Goal: Task Accomplishment & Management: Manage account settings

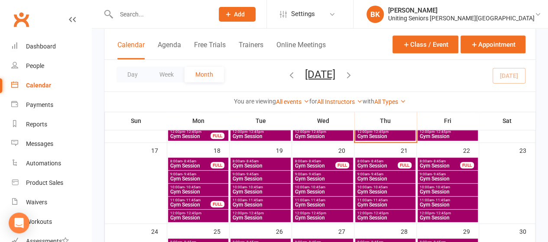
scroll to position [303, 0]
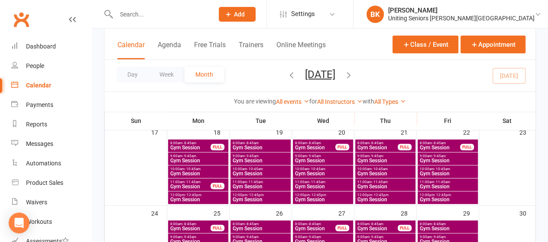
click at [210, 155] on span "9:00am - 9:45am" at bounding box center [198, 156] width 57 height 4
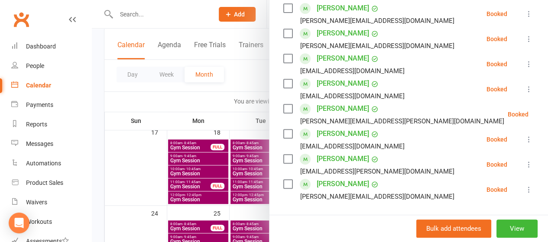
scroll to position [216, 0]
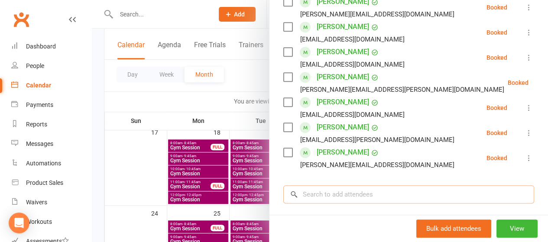
click at [349, 194] on input "search" at bounding box center [408, 194] width 251 height 18
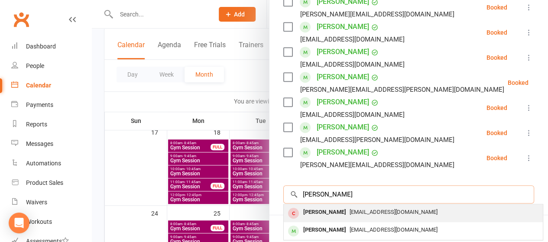
type input "[PERSON_NAME]"
click at [323, 209] on div "[PERSON_NAME]" at bounding box center [325, 212] width 50 height 13
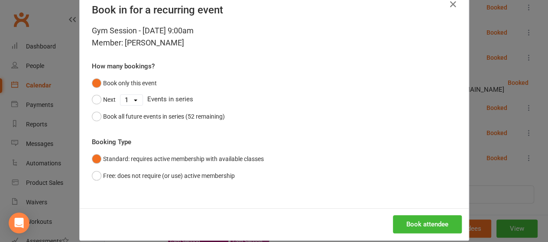
scroll to position [32, 0]
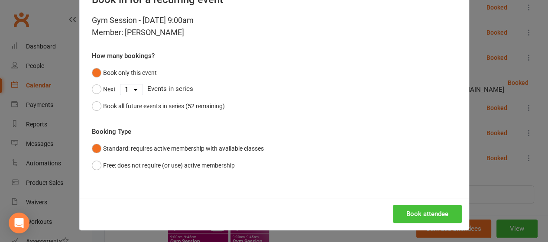
click at [421, 213] on button "Book attendee" at bounding box center [427, 214] width 69 height 18
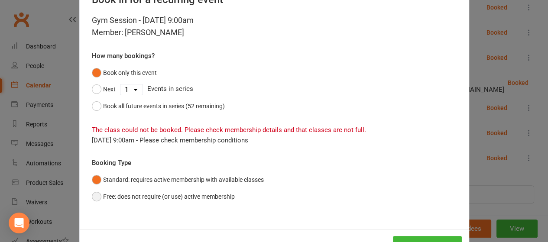
click at [132, 198] on button "Free: does not require (or use) active membership" at bounding box center [163, 196] width 143 height 16
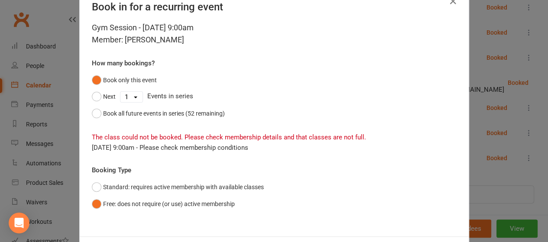
scroll to position [0, 0]
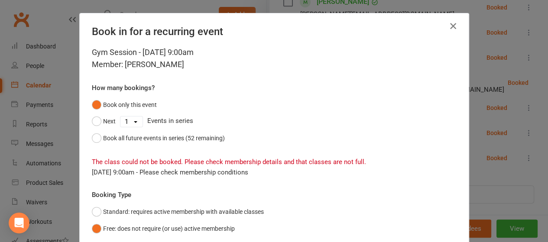
click at [449, 27] on icon "button" at bounding box center [453, 26] width 10 height 10
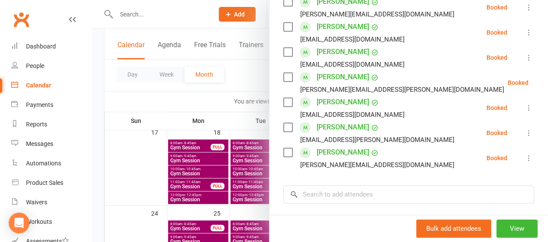
click at [222, 79] on div at bounding box center [320, 121] width 456 height 242
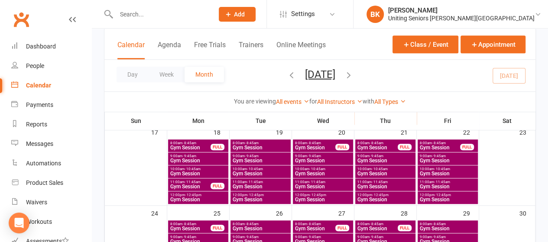
click at [170, 9] on input "text" at bounding box center [160, 14] width 94 height 12
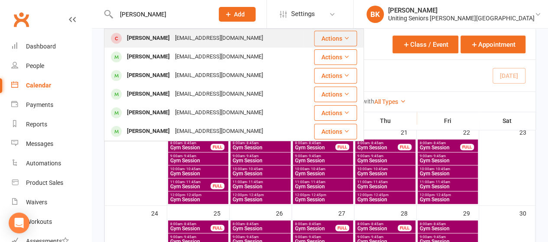
type input "[PERSON_NAME]"
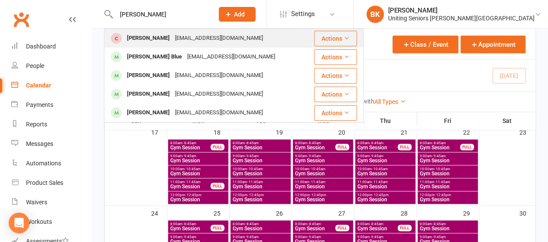
click at [185, 38] on div "[EMAIL_ADDRESS][DOMAIN_NAME]" at bounding box center [218, 38] width 93 height 13
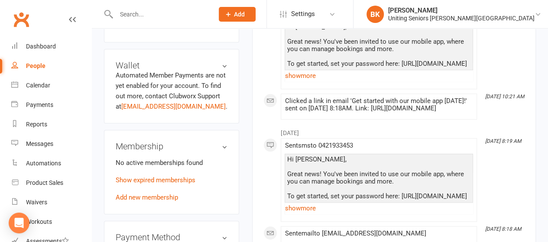
scroll to position [433, 0]
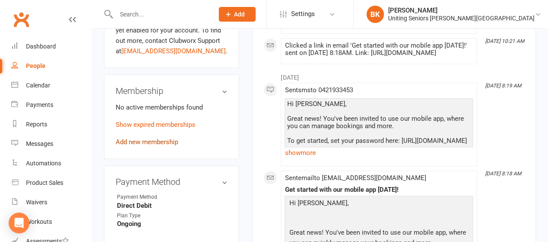
click at [159, 138] on link "Add new membership" at bounding box center [147, 142] width 62 height 8
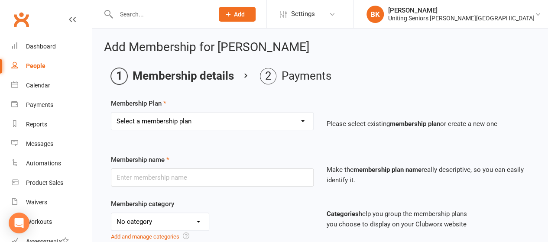
click at [183, 118] on select "Select a membership plan Create new Membership Plan Initial Assessment + Set Up…" at bounding box center [212, 121] width 202 height 17
drag, startPoint x: 105, startPoint y: 82, endPoint x: 66, endPoint y: 71, distance: 39.9
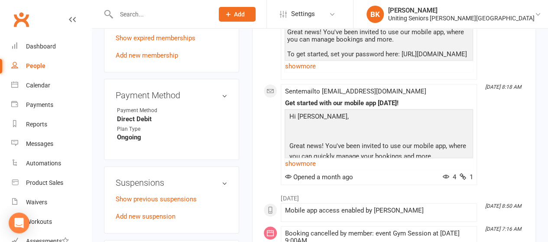
scroll to position [433, 0]
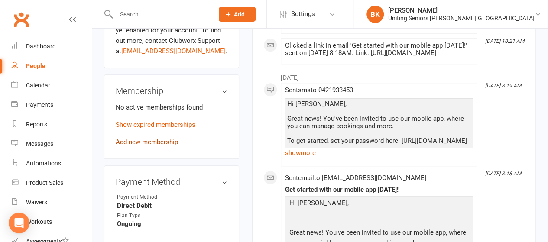
click at [157, 138] on link "Add new membership" at bounding box center [147, 142] width 62 height 8
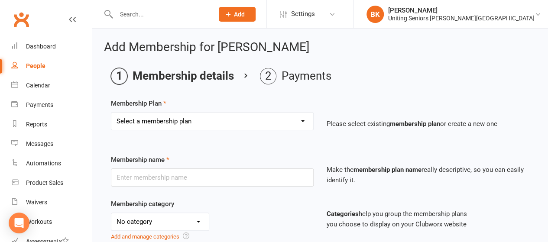
click at [172, 117] on select "Select a membership plan Create new Membership Plan Initial Assessment + Set Up…" at bounding box center [212, 121] width 202 height 17
select select "6"
click at [111, 113] on select "Select a membership plan Create new Membership Plan Initial Assessment + Set Up…" at bounding box center [212, 121] width 202 height 17
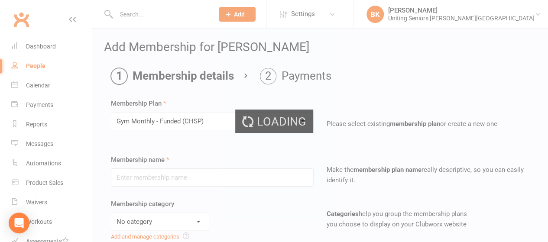
type input "Gym Monthly - Funded (CHSP)"
select select "4"
type input "0"
type input "4"
select select "?"
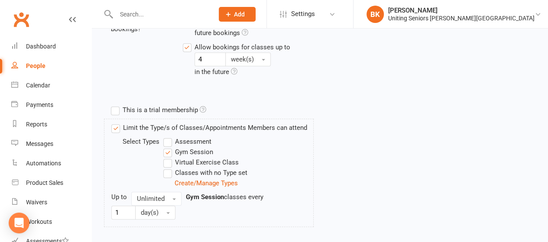
scroll to position [435, 0]
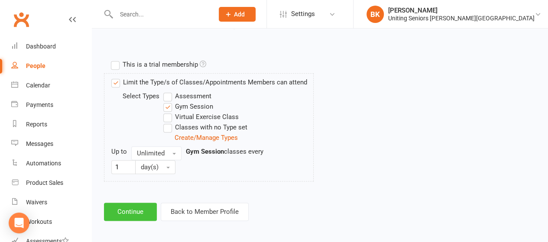
click at [134, 204] on button "Continue" at bounding box center [130, 212] width 53 height 18
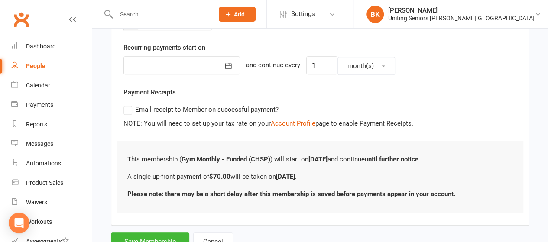
scroll to position [216, 0]
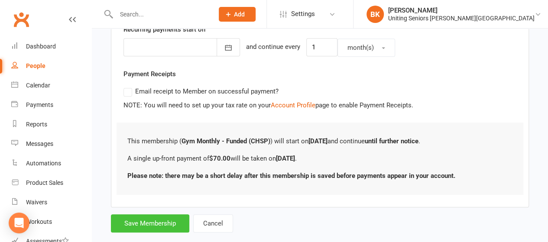
click at [148, 217] on button "Save Membership" at bounding box center [150, 223] width 78 height 18
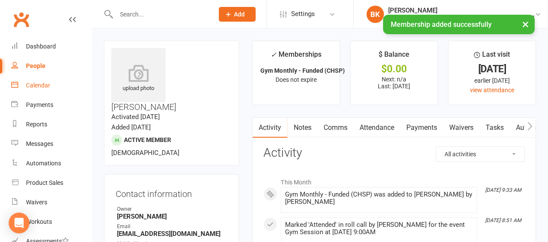
click at [51, 84] on link "Calendar" at bounding box center [51, 85] width 80 height 19
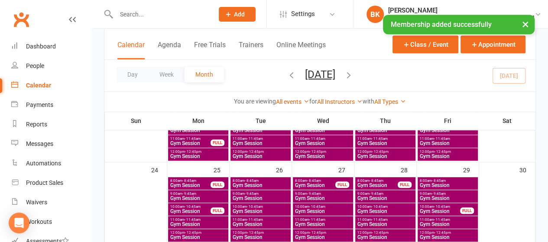
scroll to position [303, 0]
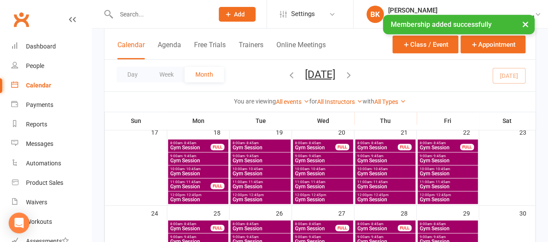
click at [210, 155] on span "9:00am - 9:45am" at bounding box center [198, 156] width 57 height 4
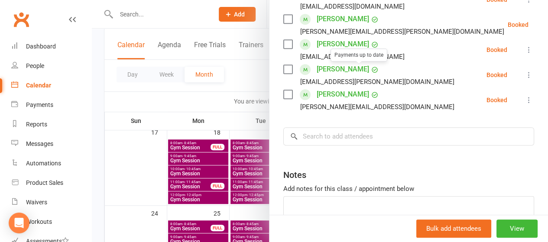
scroll to position [326, 0]
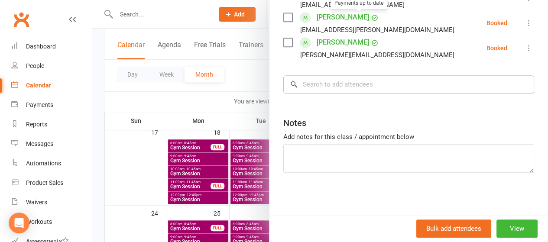
click at [341, 82] on input "search" at bounding box center [408, 84] width 251 height 18
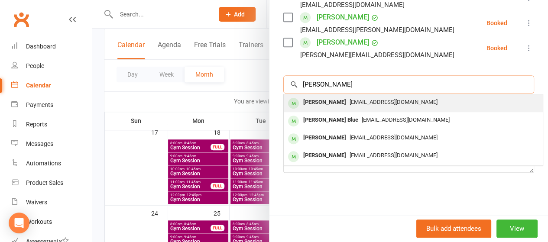
type input "[PERSON_NAME]"
click at [349, 101] on span "[EMAIL_ADDRESS][DOMAIN_NAME]" at bounding box center [393, 102] width 88 height 6
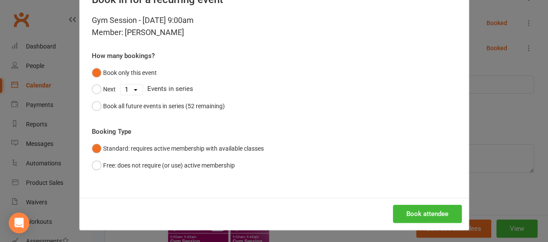
scroll to position [32, 0]
click at [404, 215] on button "Book attendee" at bounding box center [427, 214] width 69 height 18
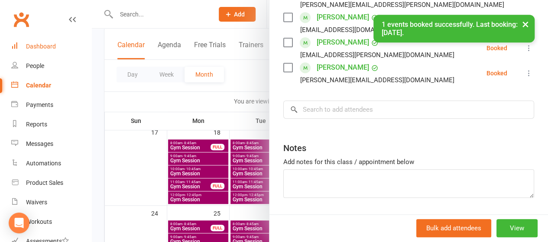
scroll to position [352, 0]
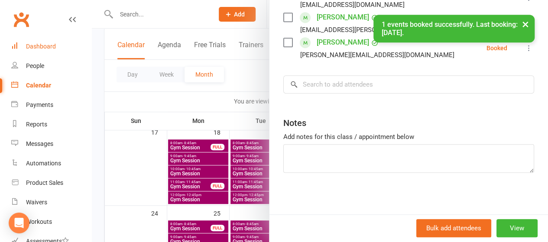
click at [39, 49] on div "Dashboard" at bounding box center [41, 46] width 30 height 7
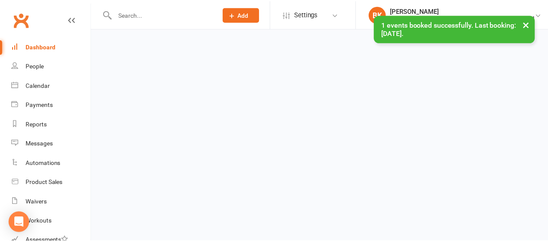
scroll to position [352, 0]
